Goal: Navigation & Orientation: Find specific page/section

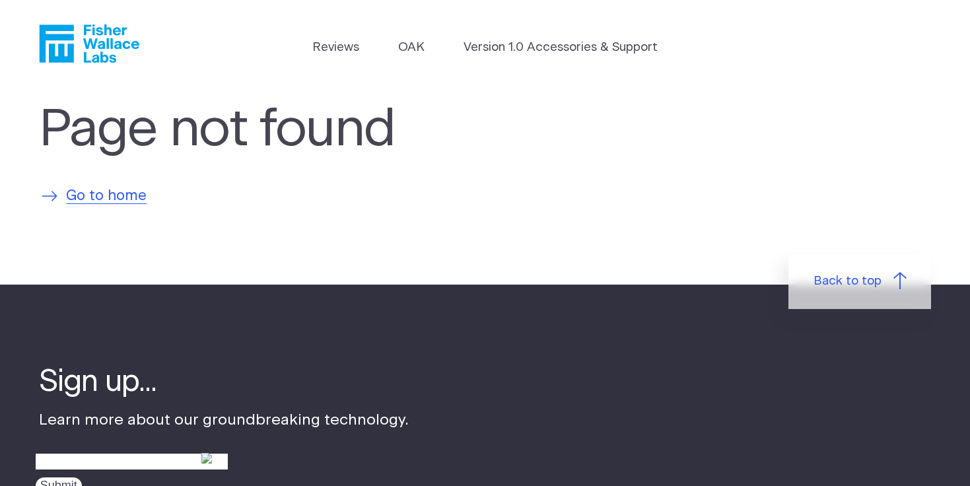
click at [137, 194] on span "Go to home" at bounding box center [106, 197] width 81 height 22
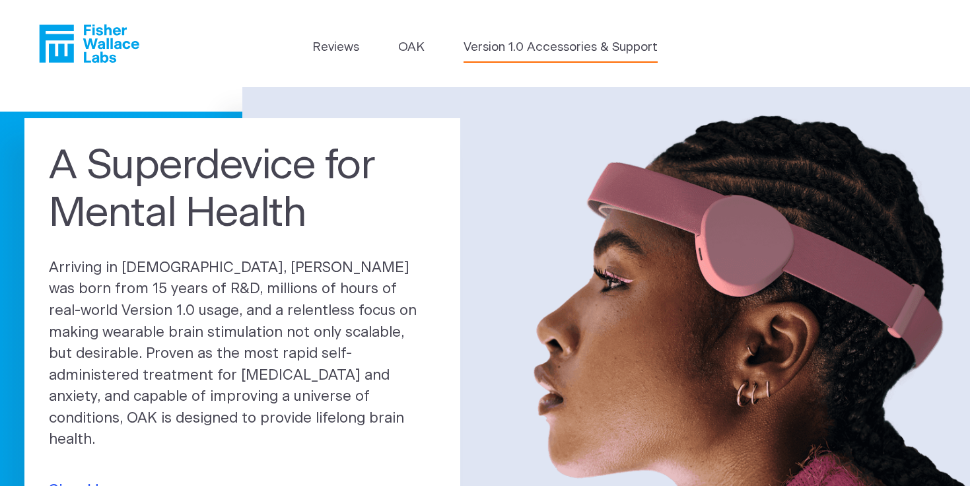
click at [543, 46] on link "Version 1.0 Accessories & Support" at bounding box center [561, 47] width 194 height 18
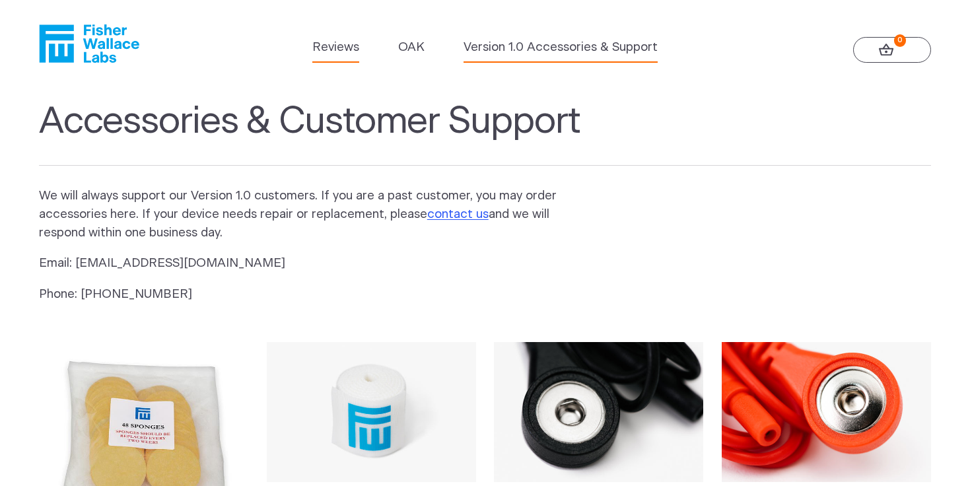
click at [351, 45] on link "Reviews" at bounding box center [335, 47] width 47 height 18
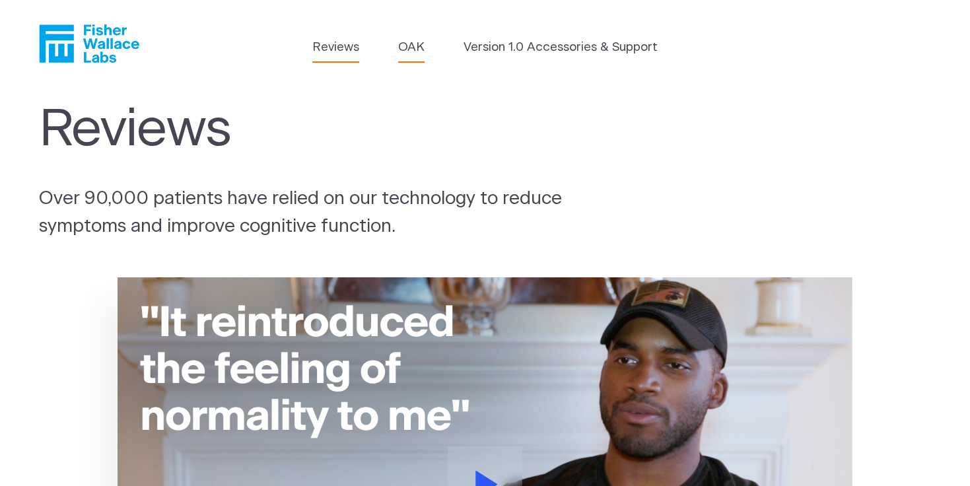
click at [410, 48] on link "OAK" at bounding box center [411, 47] width 26 height 18
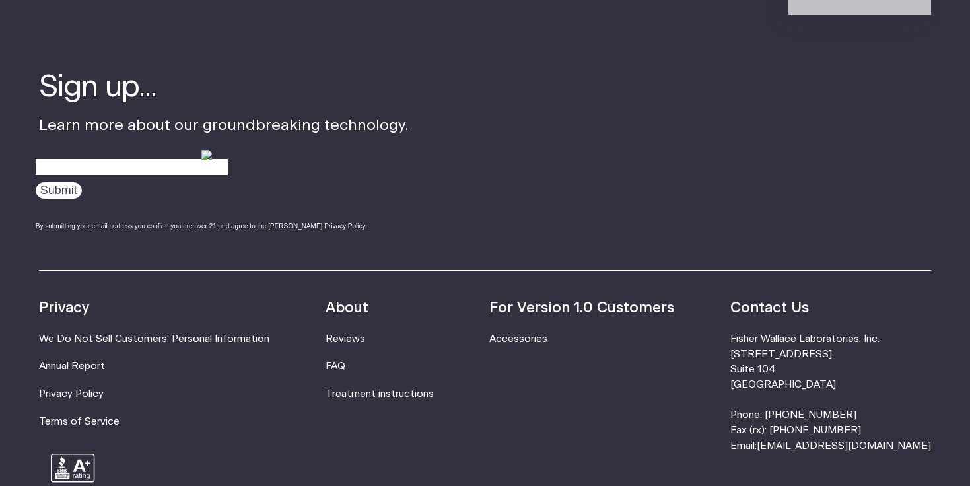
scroll to position [2210, 0]
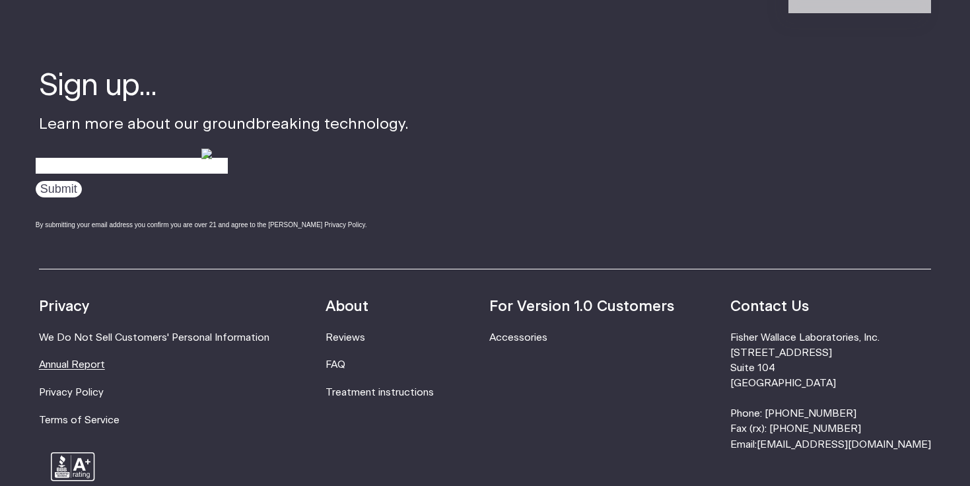
click at [61, 360] on link "Annual Report" at bounding box center [72, 365] width 66 height 10
